Goal: Find specific page/section: Find specific page/section

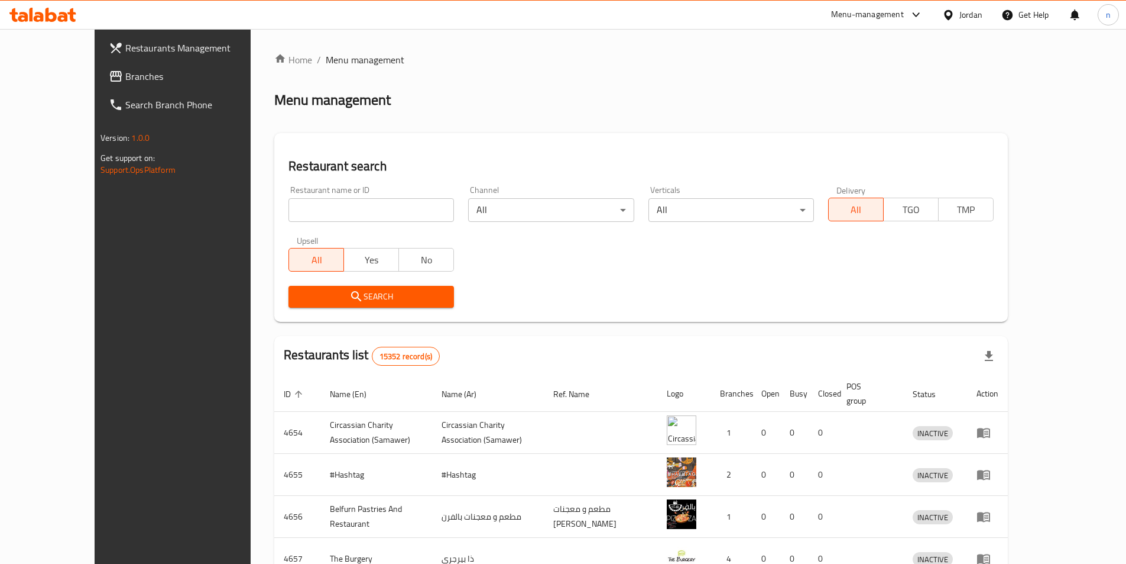
click at [954, 14] on icon at bounding box center [949, 15] width 12 height 12
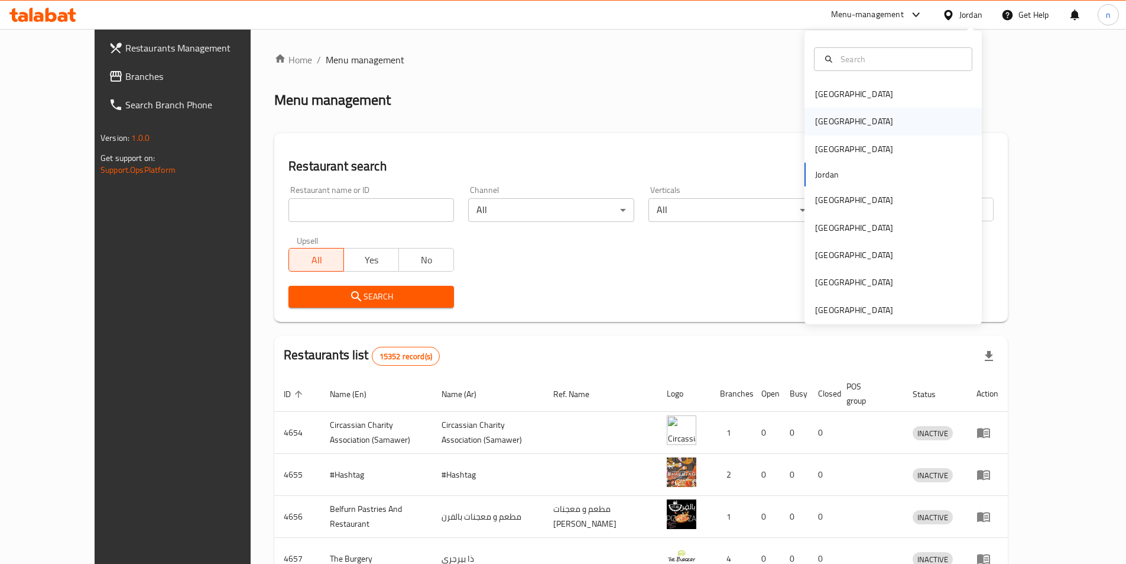
click at [823, 124] on div "[GEOGRAPHIC_DATA]" at bounding box center [854, 121] width 78 height 13
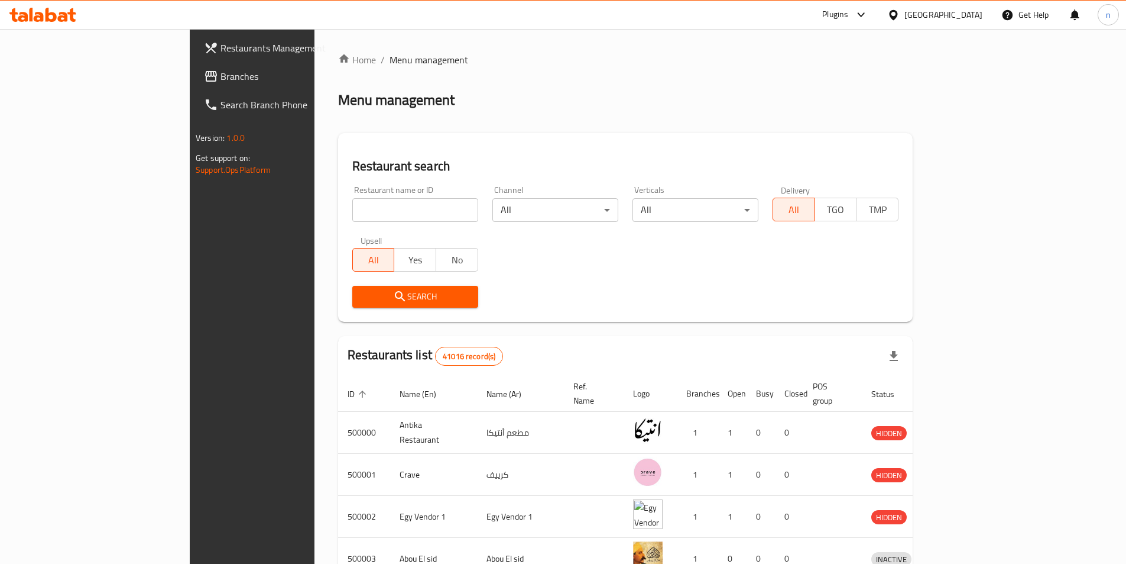
click at [352, 206] on input "search" at bounding box center [415, 210] width 126 height 24
paste input "676409"
type input "676409"
click button "Search" at bounding box center [415, 297] width 126 height 22
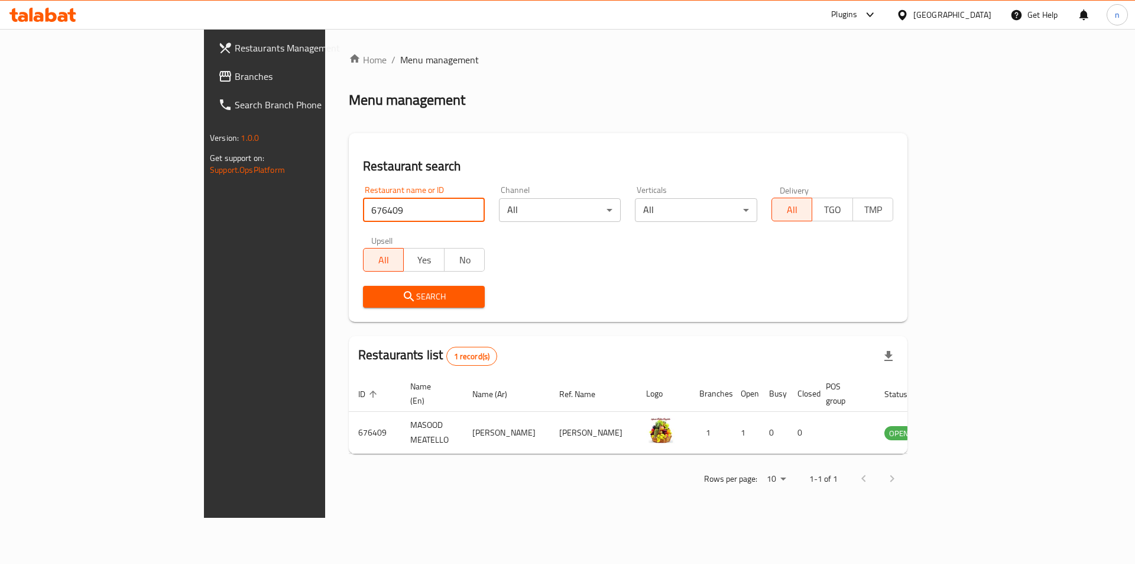
click at [985, 19] on div "[GEOGRAPHIC_DATA]" at bounding box center [953, 14] width 78 height 13
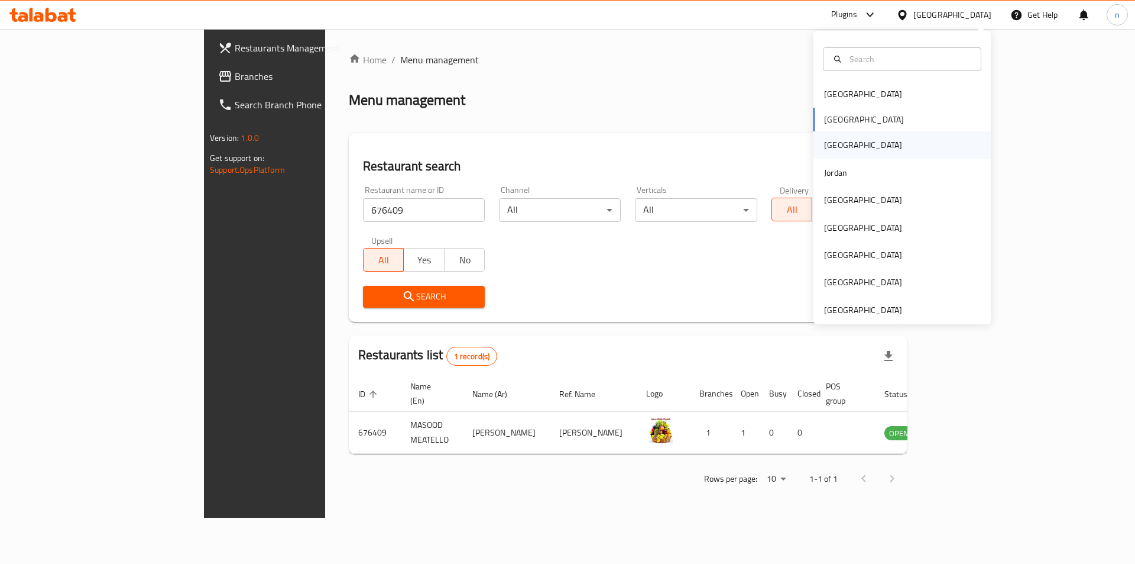
click at [842, 140] on div "[GEOGRAPHIC_DATA]" at bounding box center [902, 144] width 177 height 27
